Goal: Task Accomplishment & Management: Manage account settings

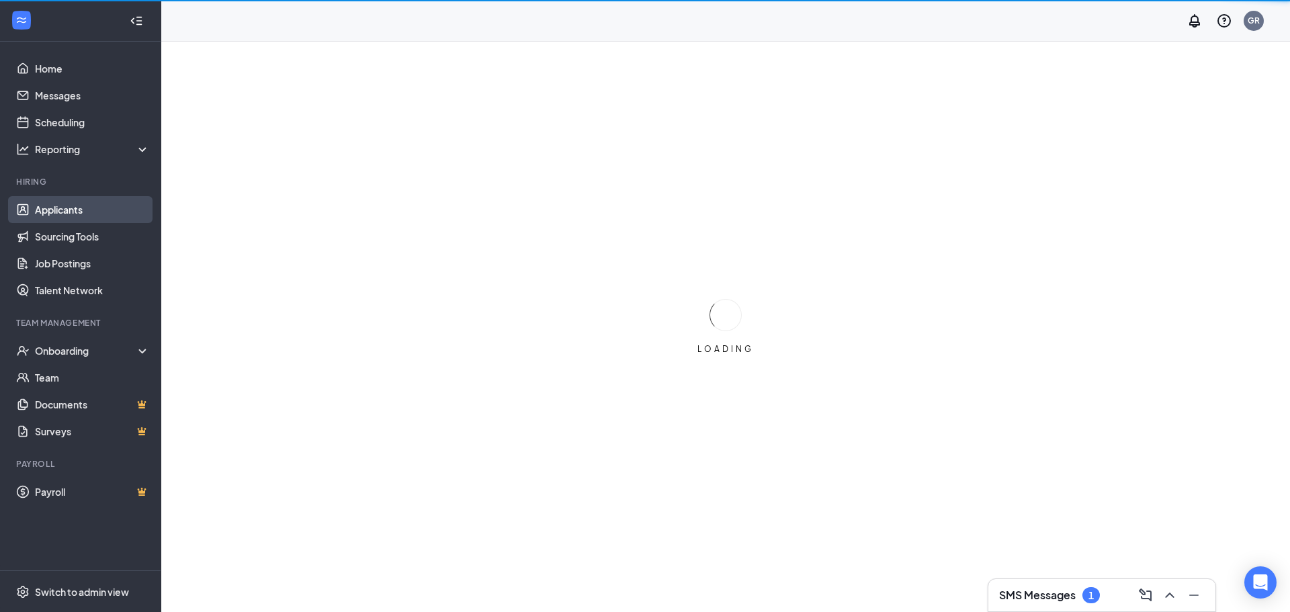
click at [73, 207] on link "Applicants" at bounding box center [92, 209] width 115 height 27
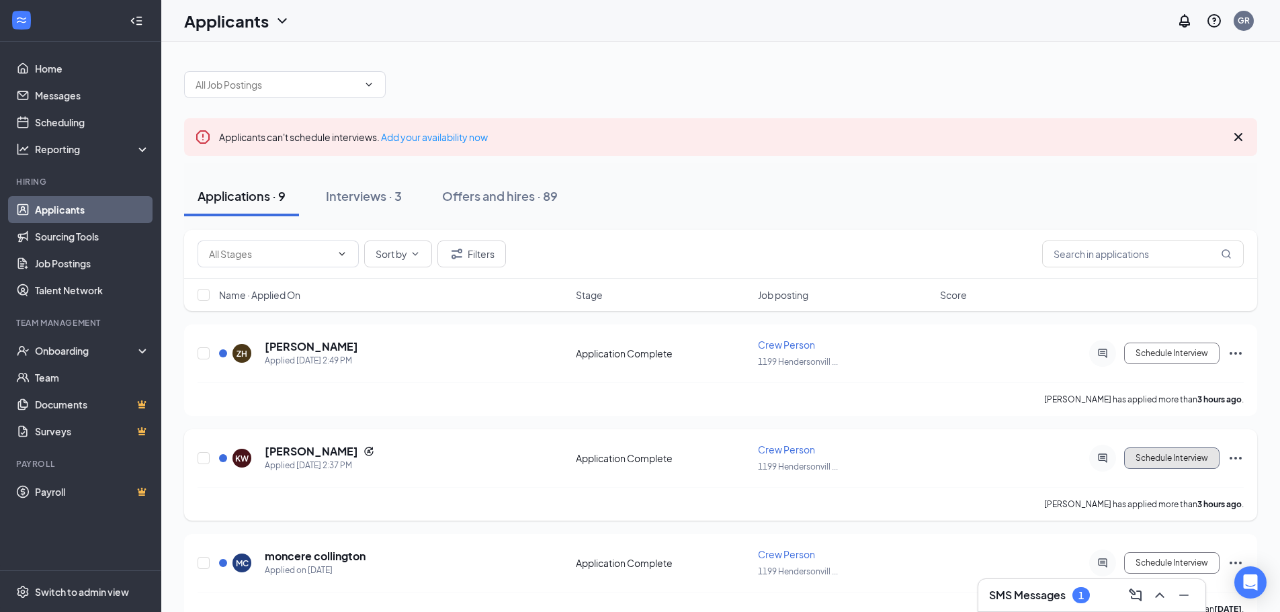
click at [1171, 464] on button "Schedule Interview" at bounding box center [1171, 459] width 95 height 22
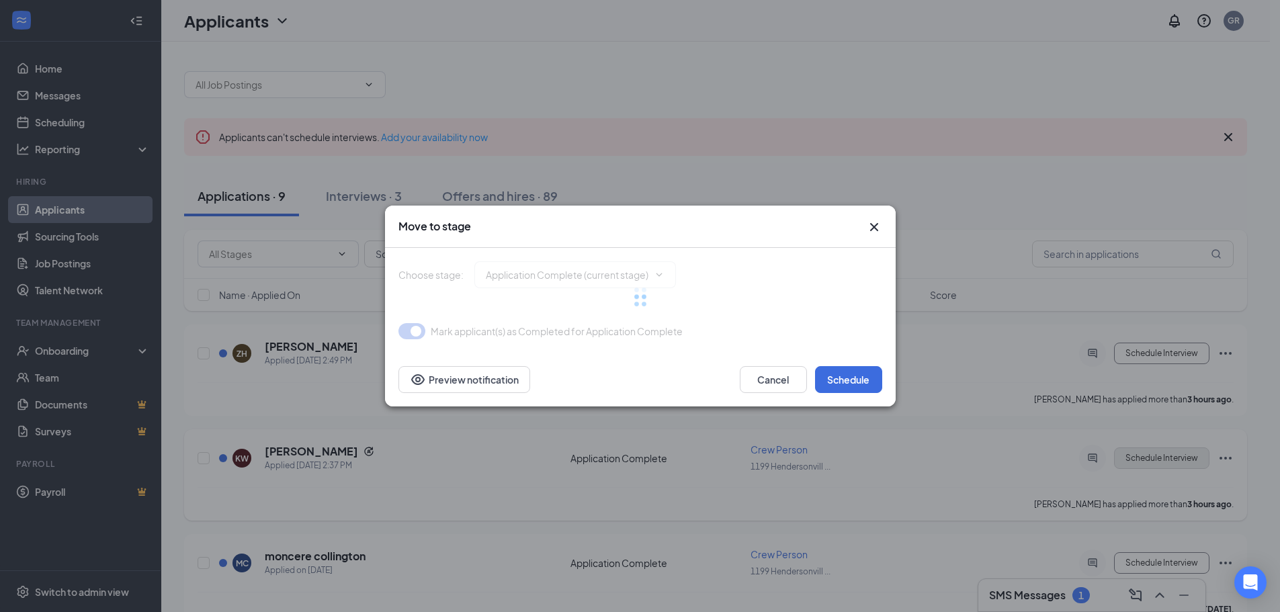
type input "Onsite Interview (next stage)"
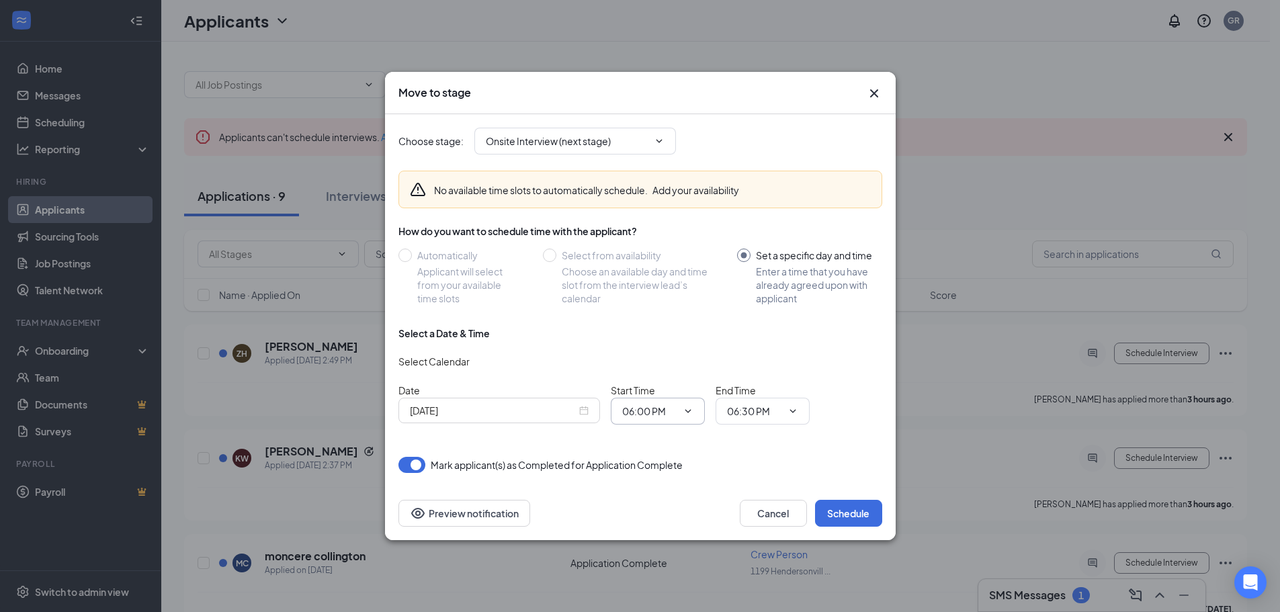
click at [686, 411] on icon "ChevronDown" at bounding box center [688, 410] width 6 height 3
click at [656, 327] on div "01:45 PM" at bounding box center [653, 324] width 40 height 15
type input "01:45 PM"
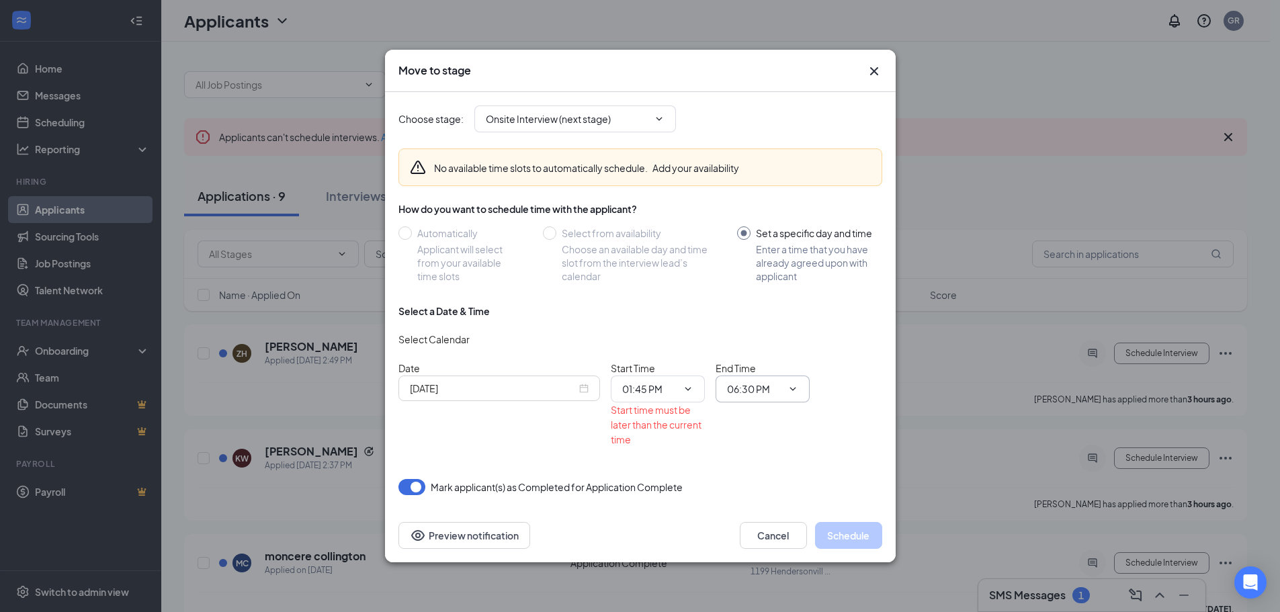
click at [793, 388] on icon "ChevronDown" at bounding box center [793, 389] width 11 height 11
click at [761, 314] on div "02:00 PM" at bounding box center [758, 318] width 40 height 15
type input "02:00 PM"
click at [586, 388] on div "[DATE]" at bounding box center [499, 388] width 179 height 15
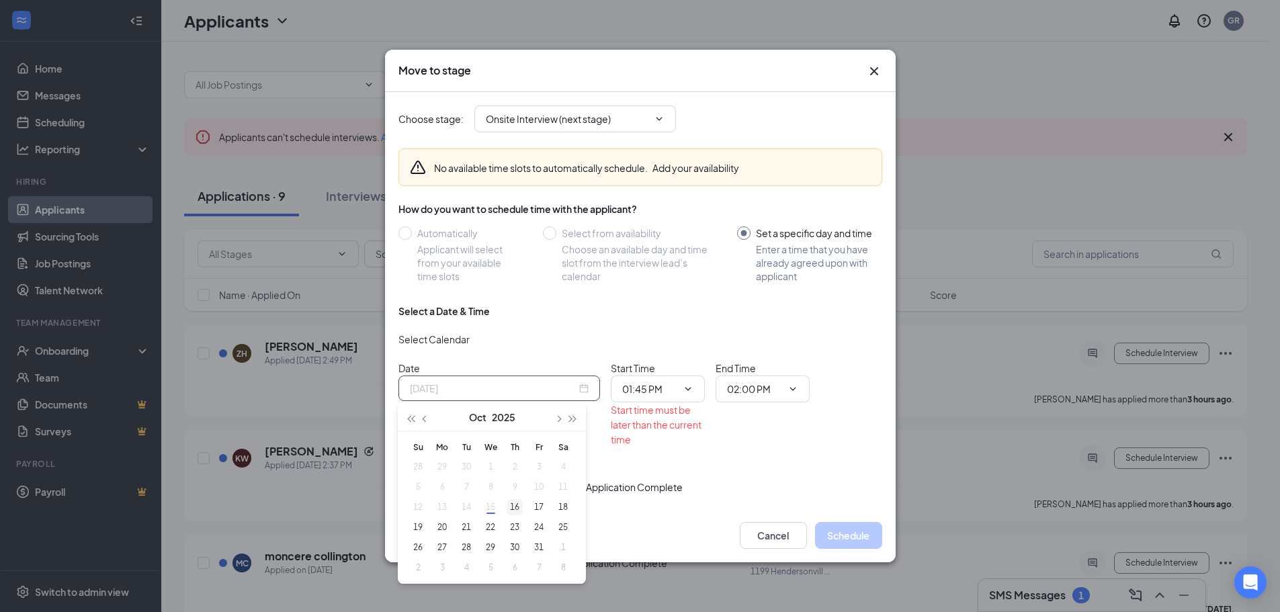
type input "[DATE]"
click at [511, 507] on div "16" at bounding box center [515, 507] width 16 height 16
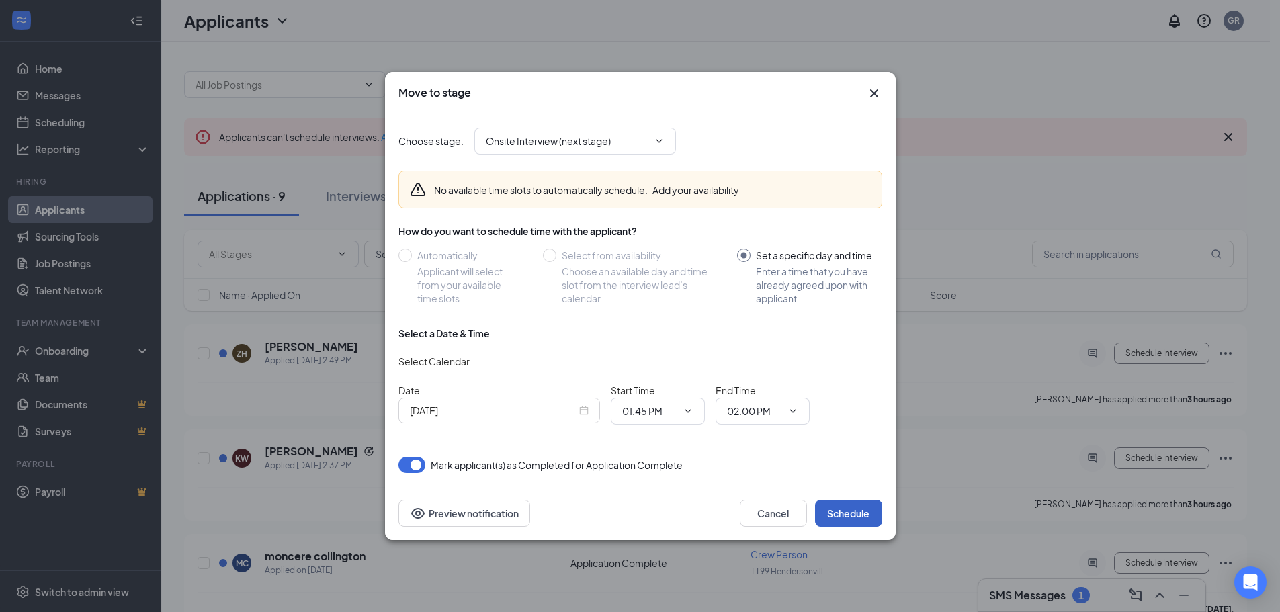
click at [866, 513] on button "Schedule" at bounding box center [848, 513] width 67 height 27
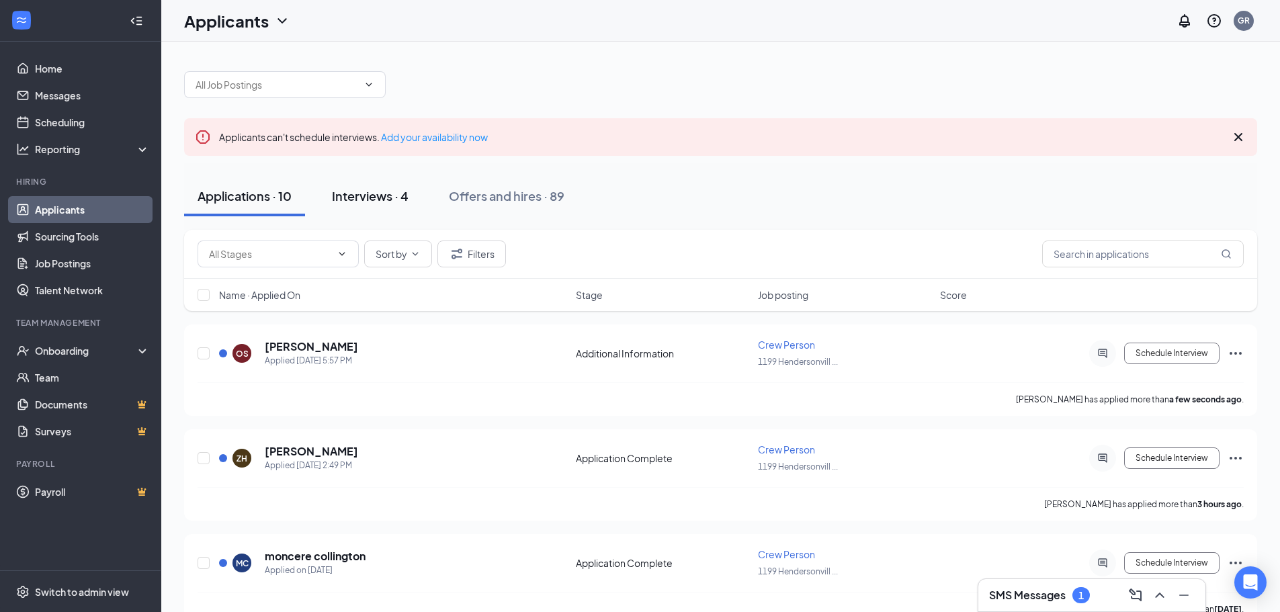
click at [361, 200] on div "Interviews · 4" at bounding box center [370, 195] width 77 height 17
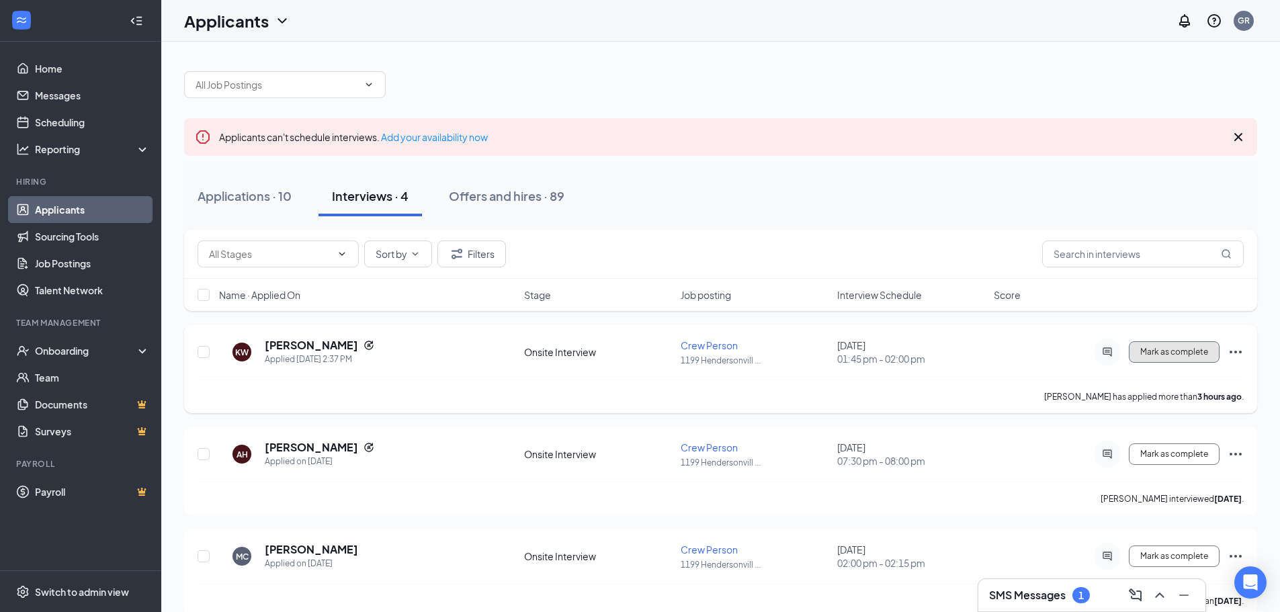
click at [1153, 360] on button "Mark as complete" at bounding box center [1174, 352] width 91 height 22
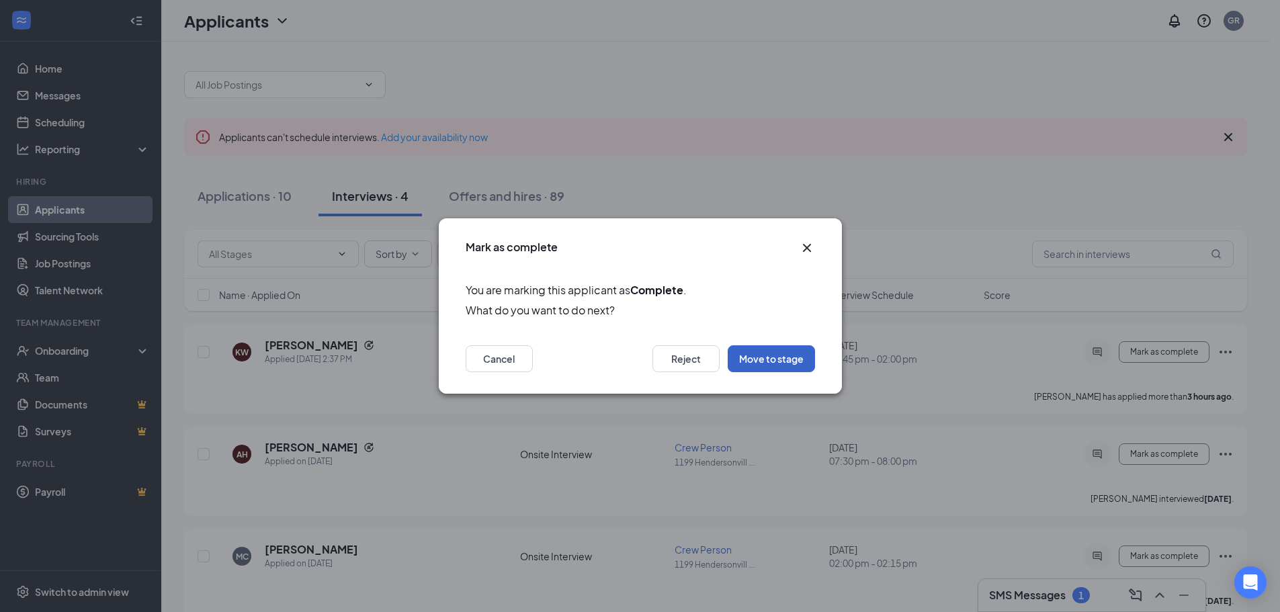
click at [760, 362] on button "Move to stage" at bounding box center [771, 358] width 87 height 27
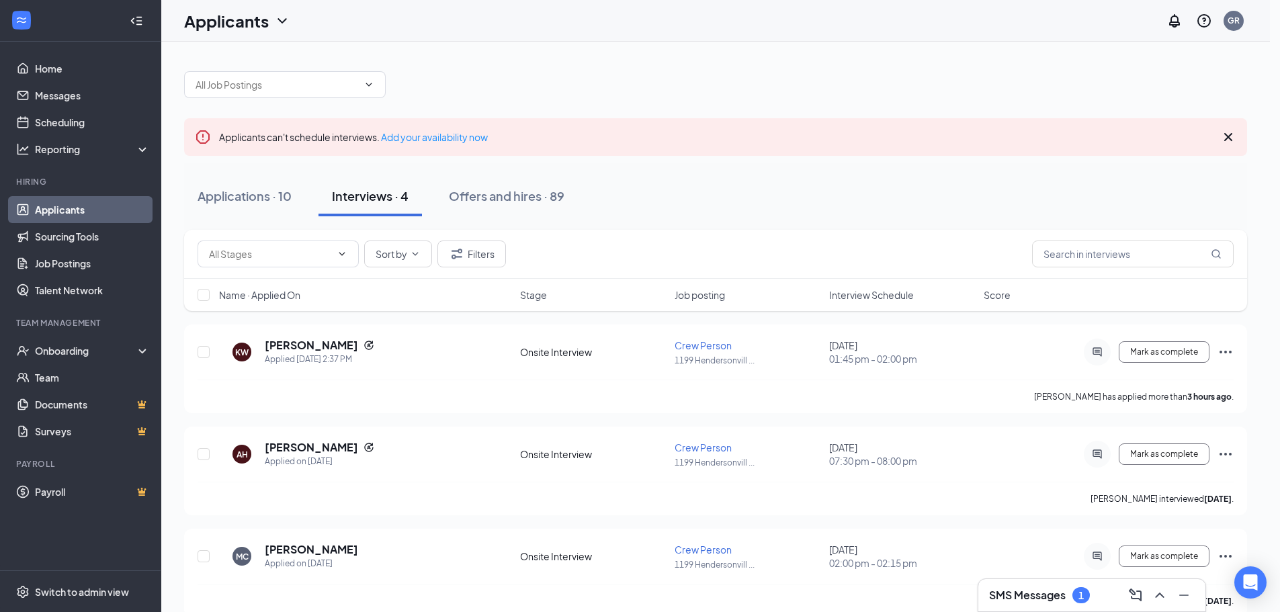
type input "Background Check (next stage)"
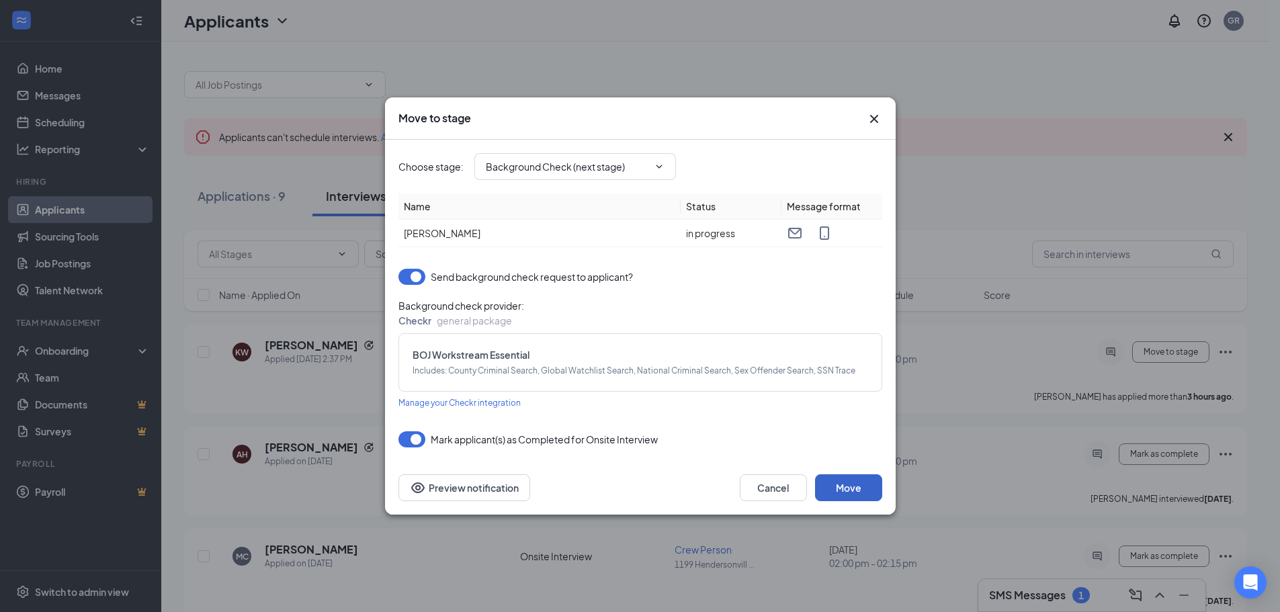
click at [872, 491] on button "Move" at bounding box center [848, 487] width 67 height 27
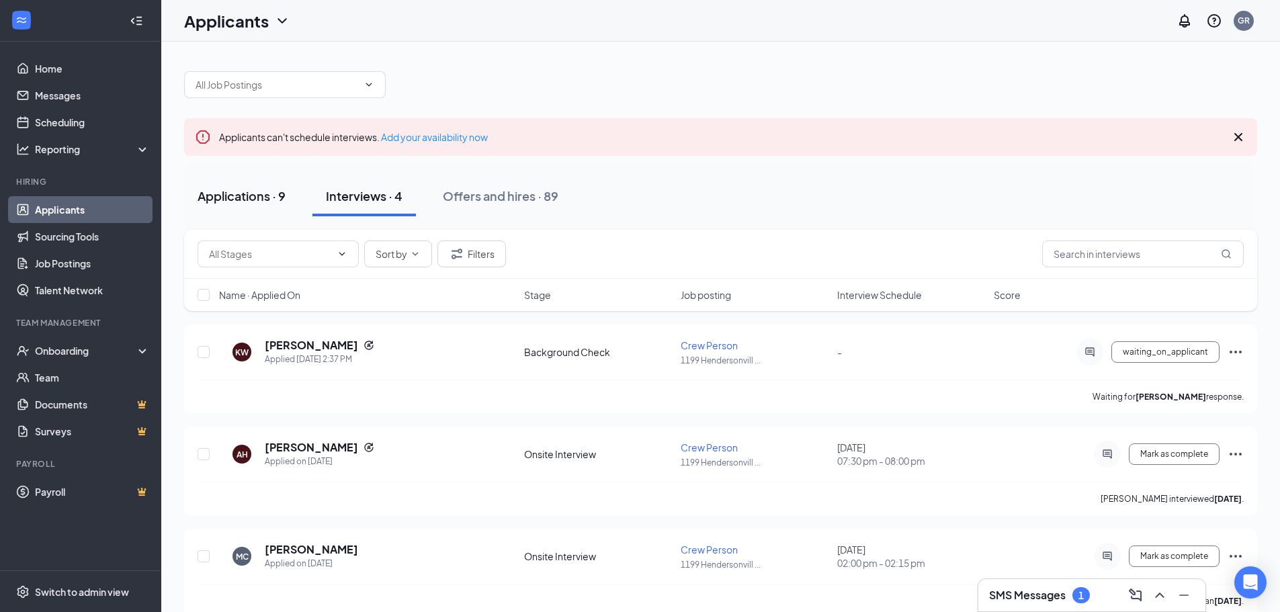
click at [261, 196] on div "Applications · 9" at bounding box center [242, 195] width 88 height 17
